Goal: Navigation & Orientation: Find specific page/section

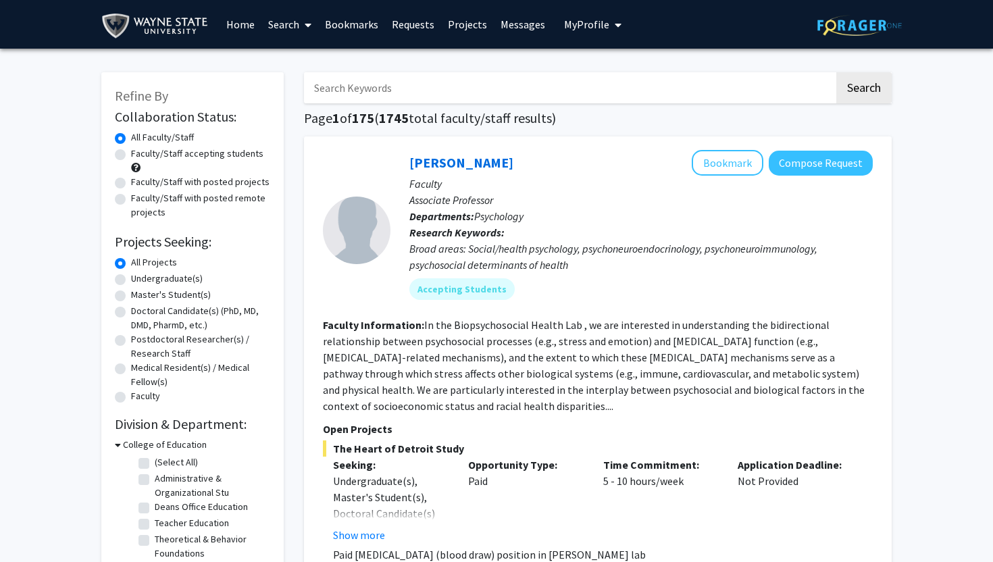
click at [469, 22] on link "Projects" at bounding box center [467, 24] width 53 height 47
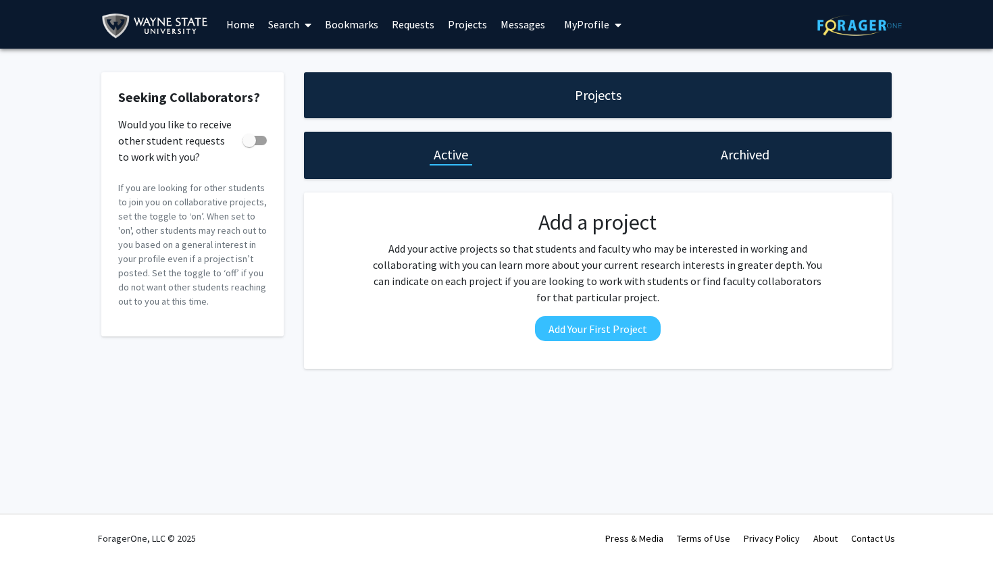
click at [523, 30] on link "Messages" at bounding box center [523, 24] width 58 height 47
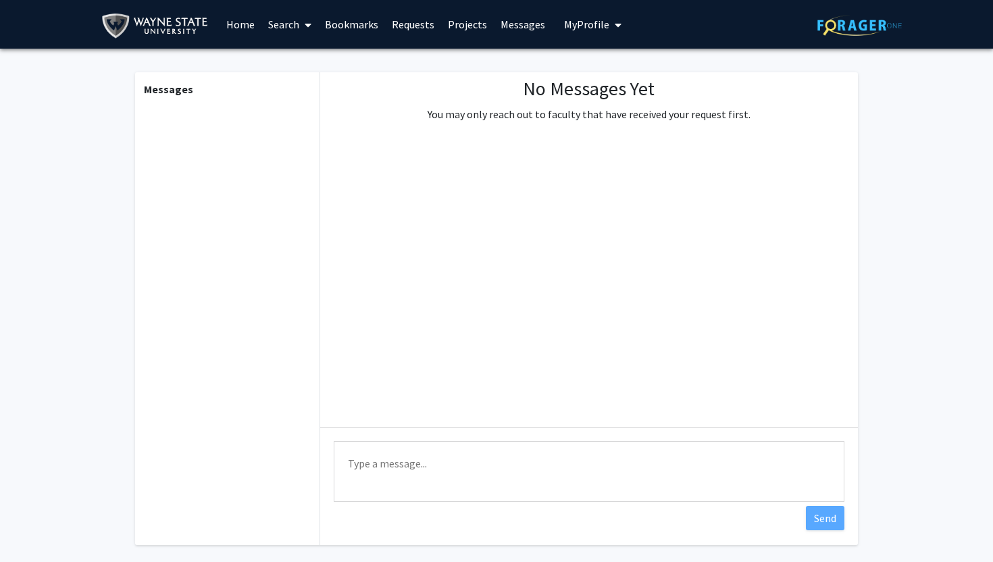
click at [583, 28] on span "My Profile" at bounding box center [586, 25] width 45 height 14
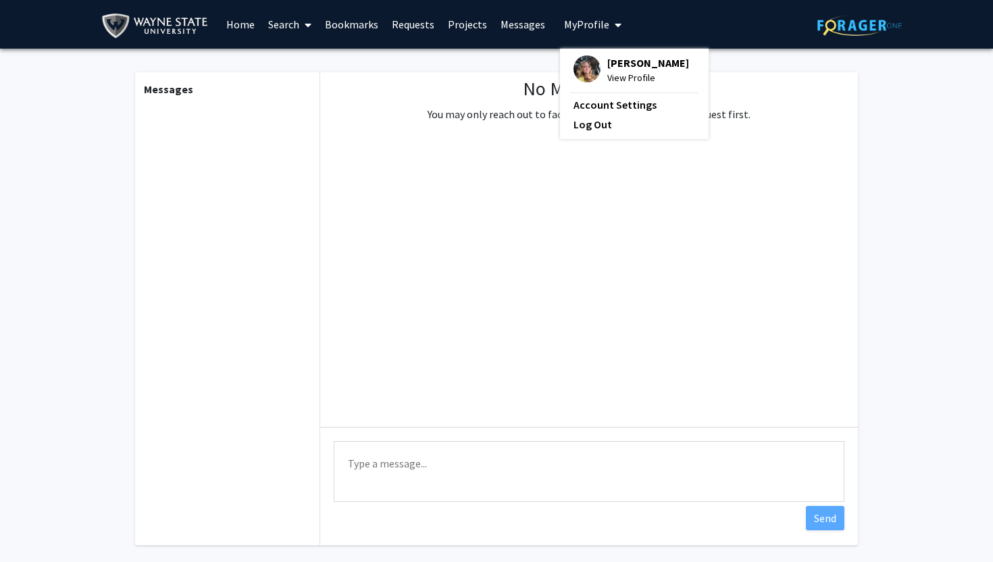
click at [408, 25] on link "Requests" at bounding box center [413, 24] width 56 height 47
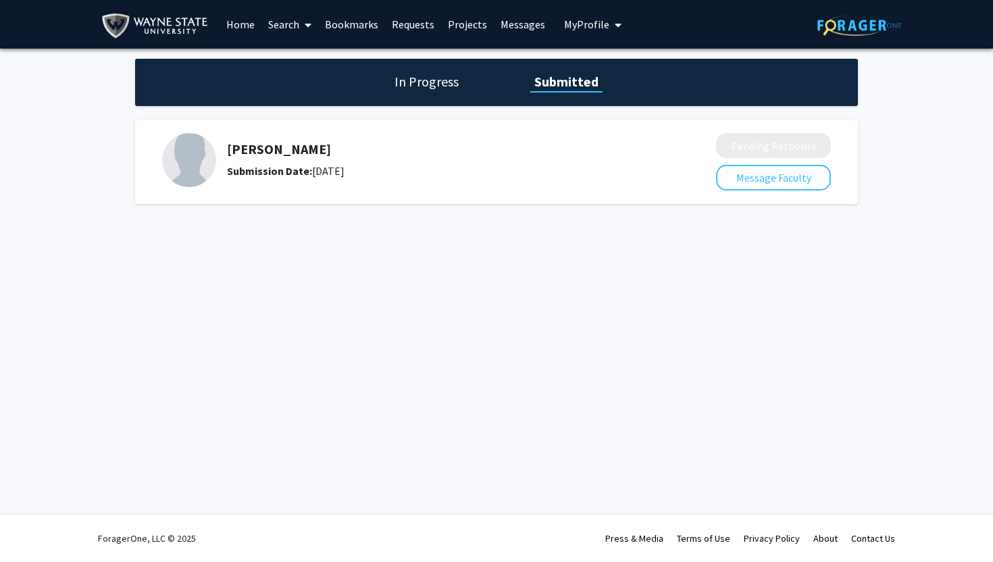
click at [346, 21] on link "Bookmarks" at bounding box center [351, 24] width 67 height 47
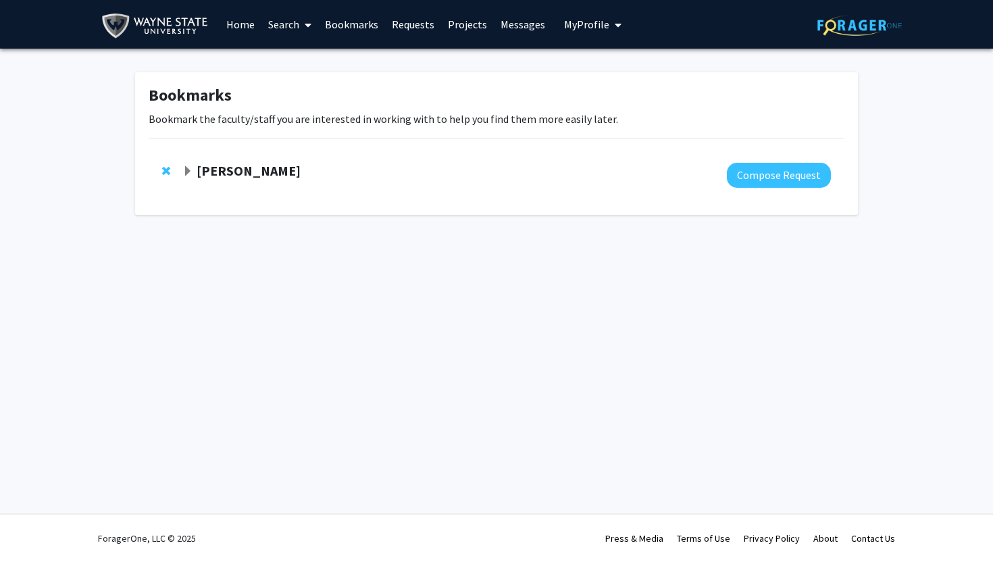
click at [293, 23] on link "Search" at bounding box center [289, 24] width 57 height 47
click at [233, 26] on link "Home" at bounding box center [240, 24] width 42 height 47
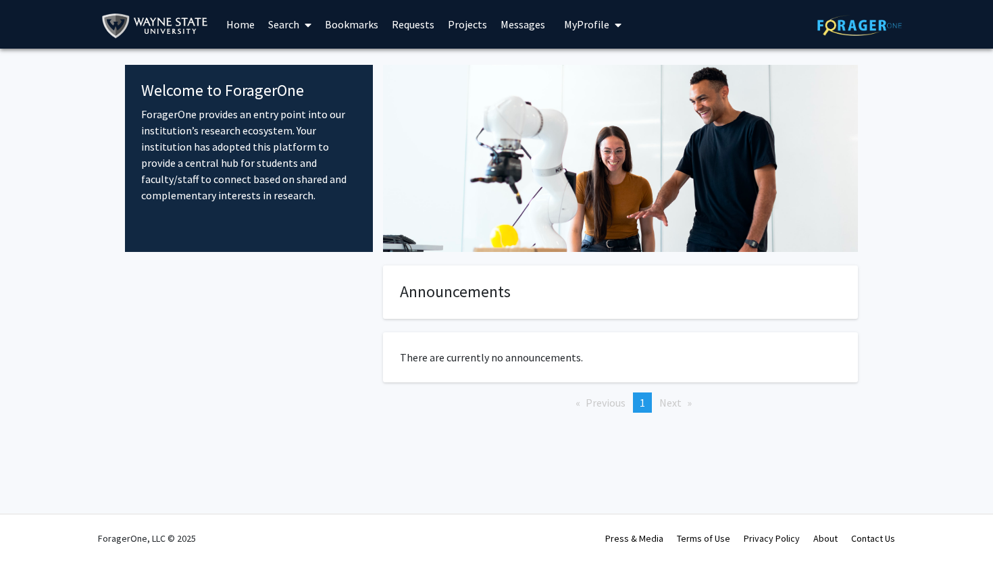
click at [268, 28] on link "Search" at bounding box center [289, 24] width 57 height 47
click at [300, 49] on span "Faculty/Staff" at bounding box center [310, 62] width 99 height 27
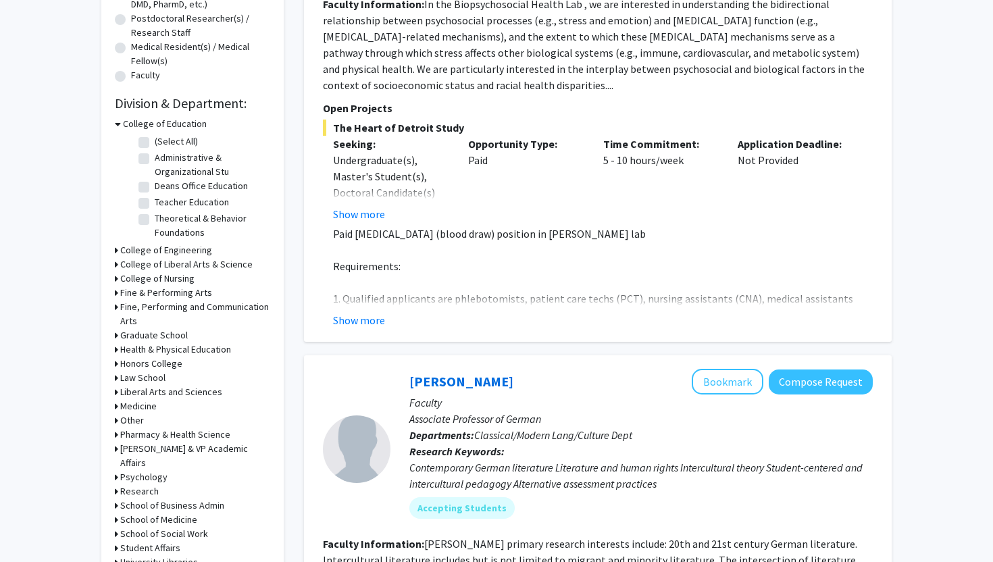
scroll to position [337, 0]
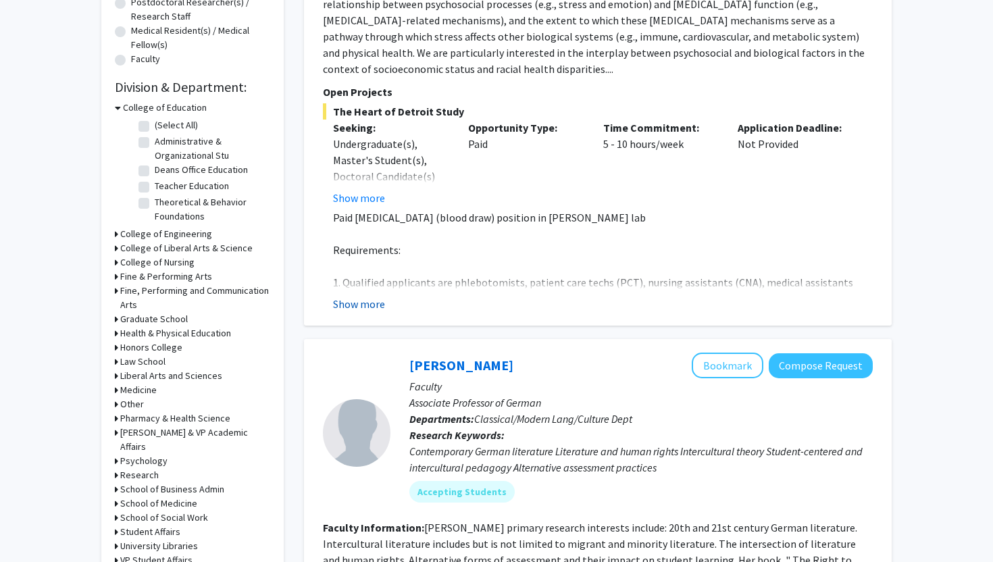
click at [369, 299] on button "Show more" at bounding box center [359, 304] width 52 height 16
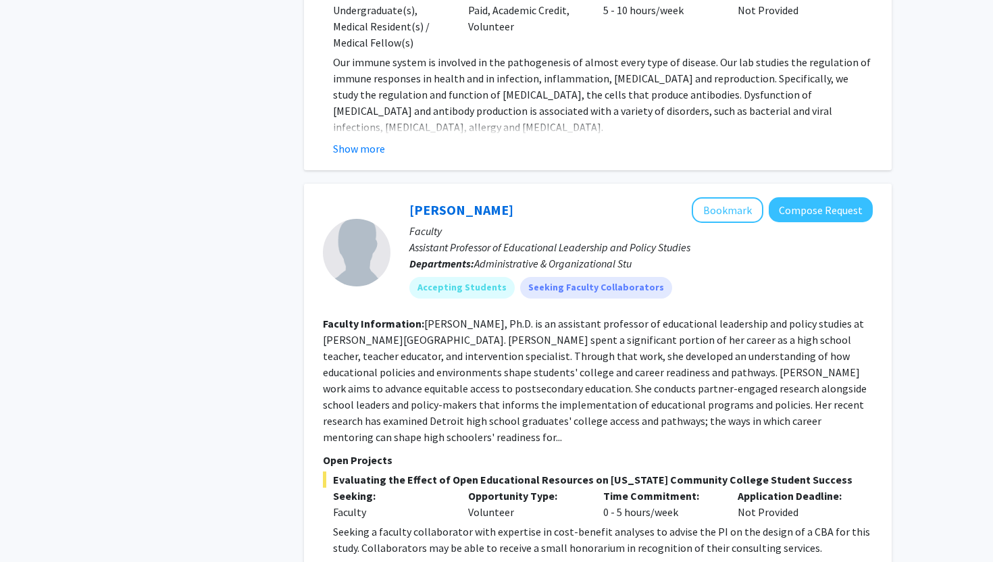
scroll to position [2763, 0]
